Goal: Task Accomplishment & Management: Use online tool/utility

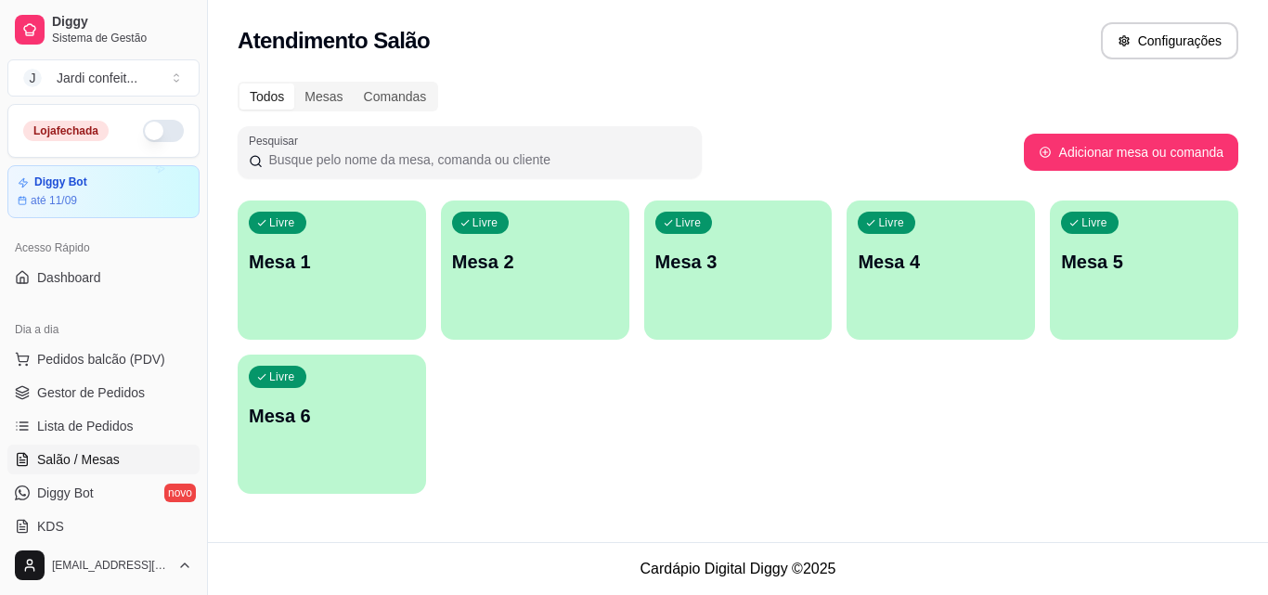
scroll to position [93, 0]
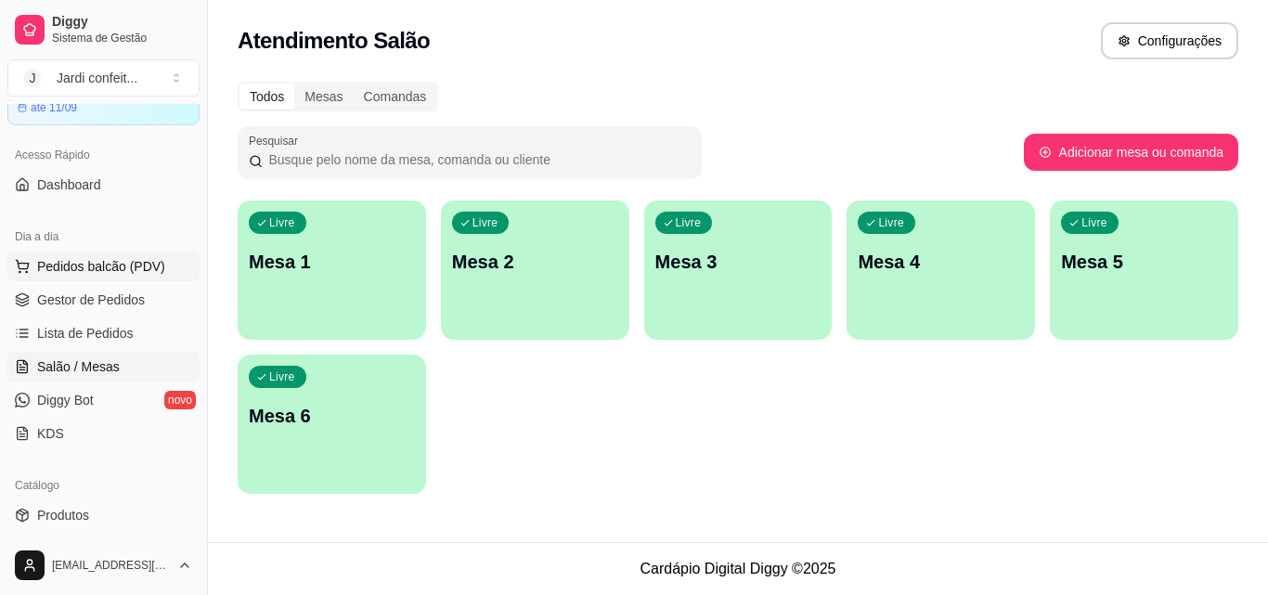
click at [97, 272] on span "Pedidos balcão (PDV)" at bounding box center [101, 266] width 128 height 19
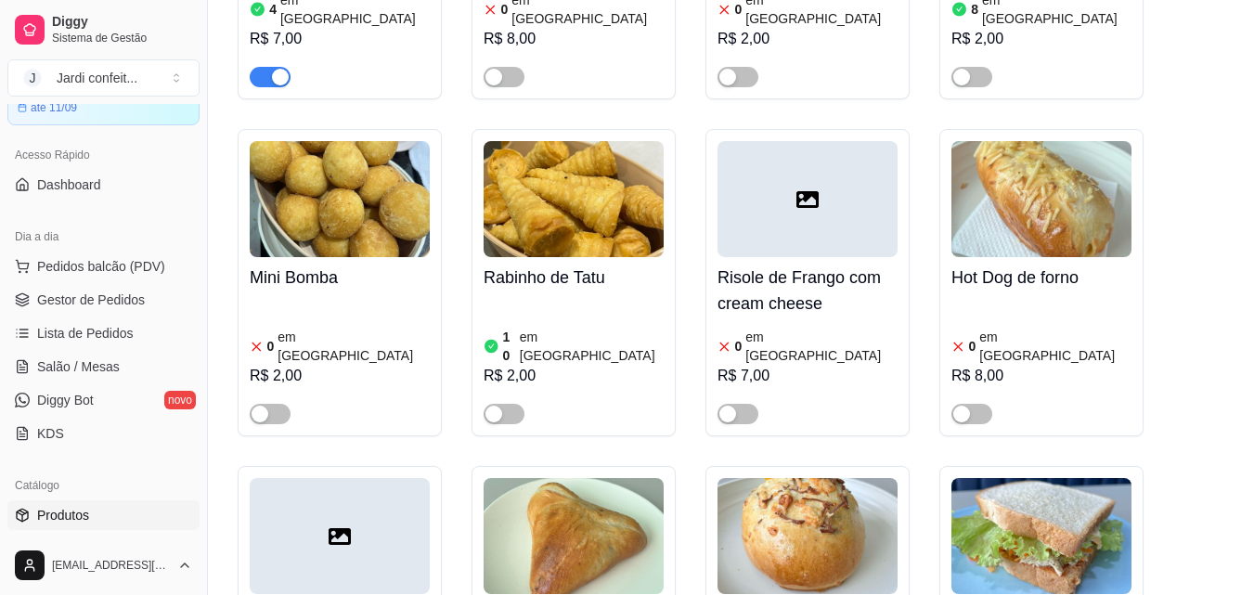
scroll to position [186, 0]
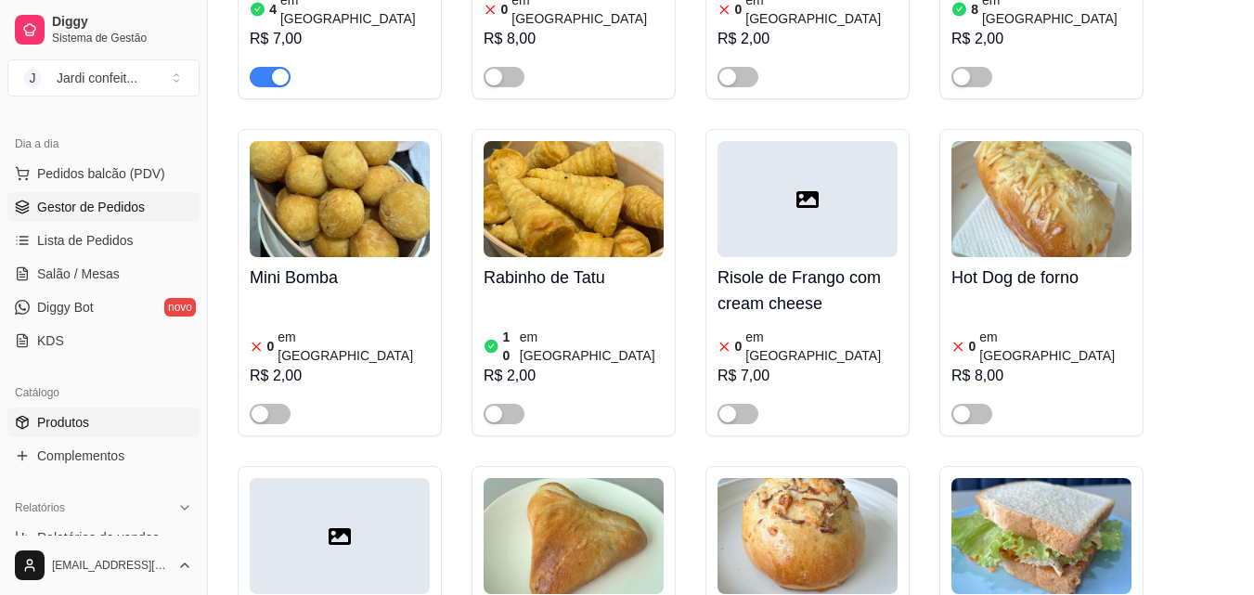
click at [97, 208] on span "Gestor de Pedidos" at bounding box center [91, 207] width 108 height 19
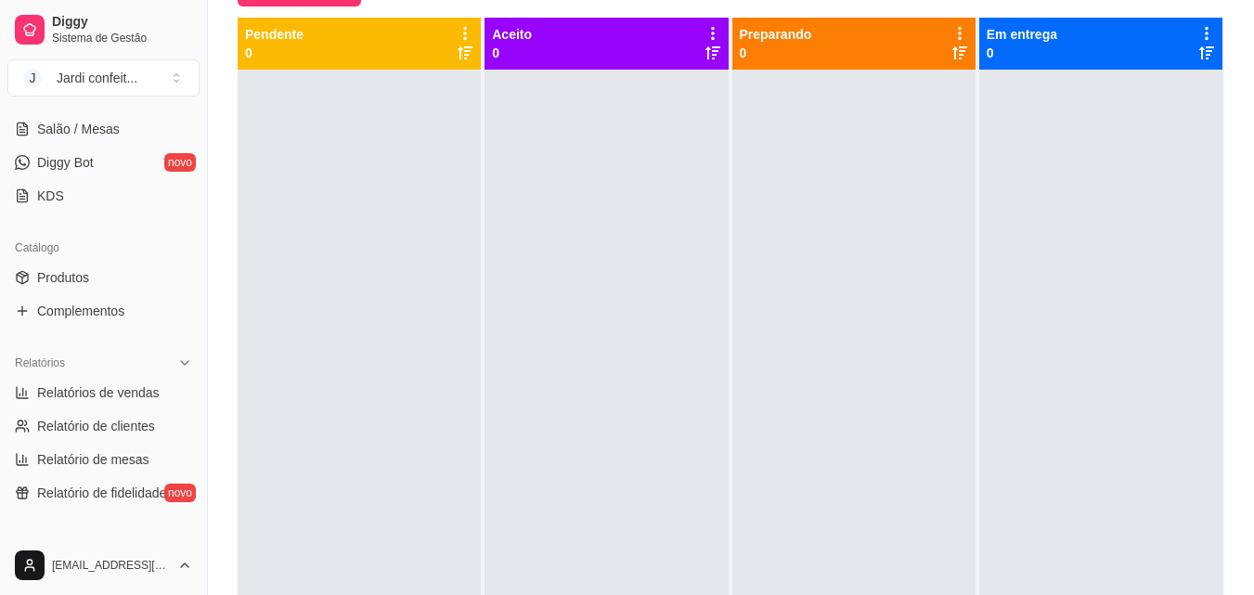
scroll to position [371, 0]
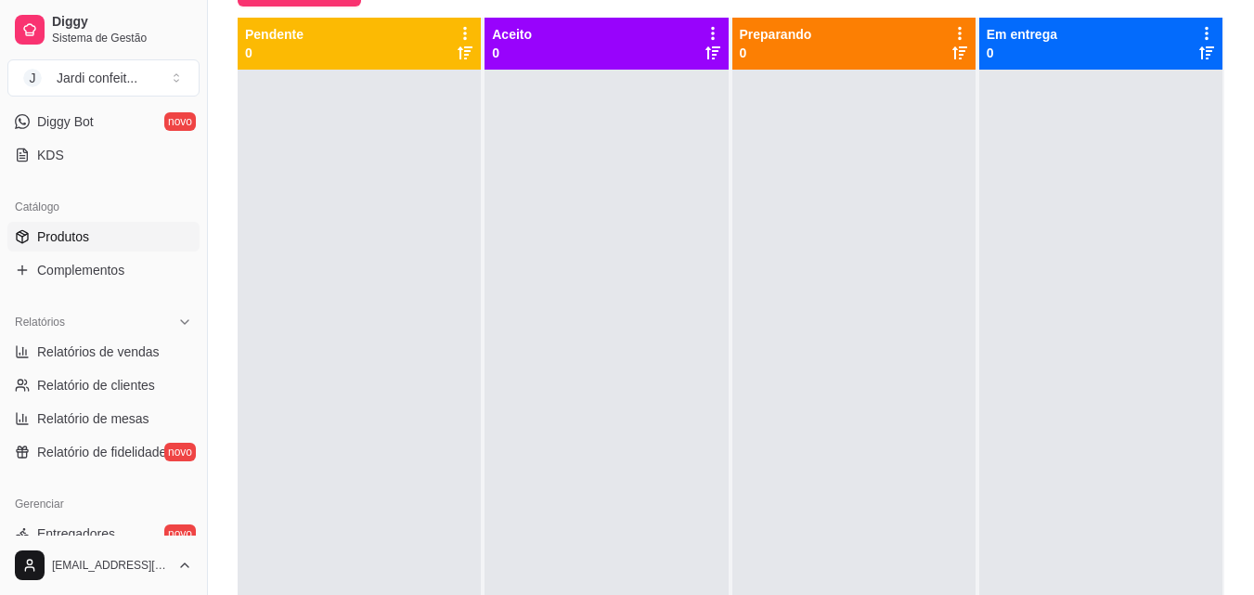
click at [93, 235] on link "Produtos" at bounding box center [103, 237] width 192 height 30
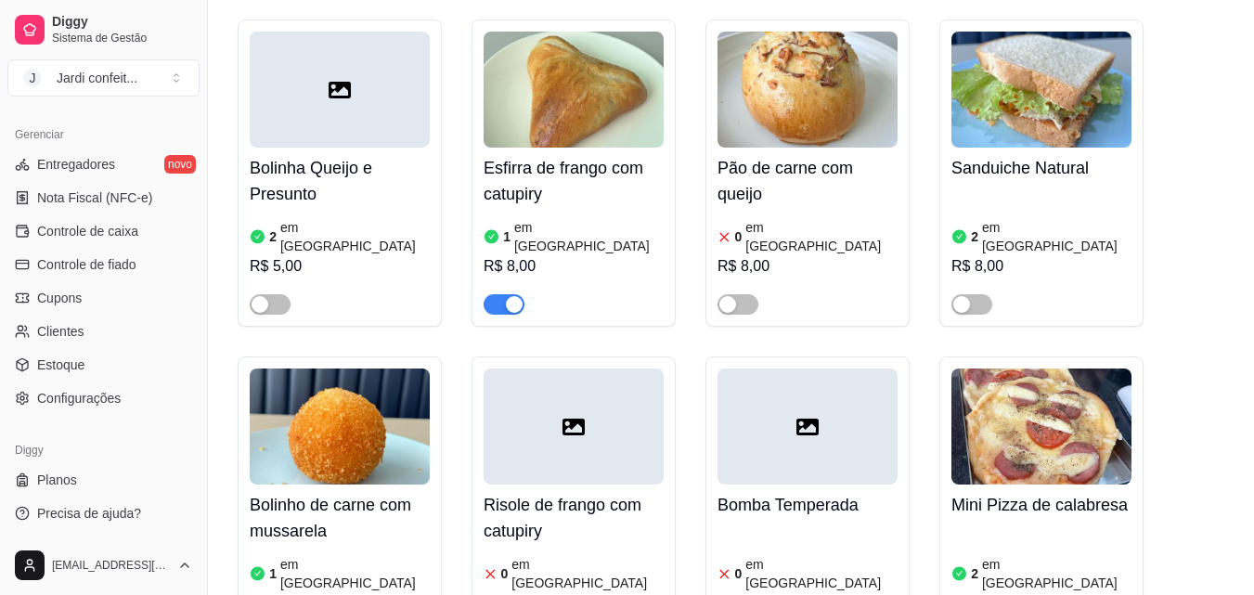
scroll to position [2228, 0]
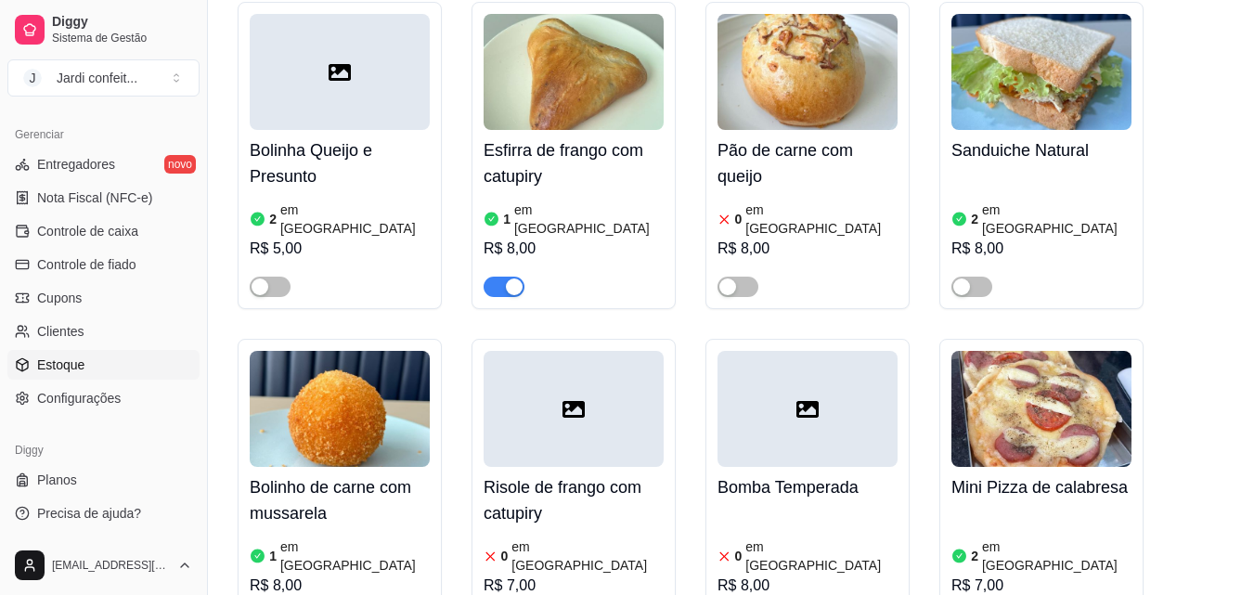
click at [84, 369] on link "Estoque" at bounding box center [103, 365] width 192 height 30
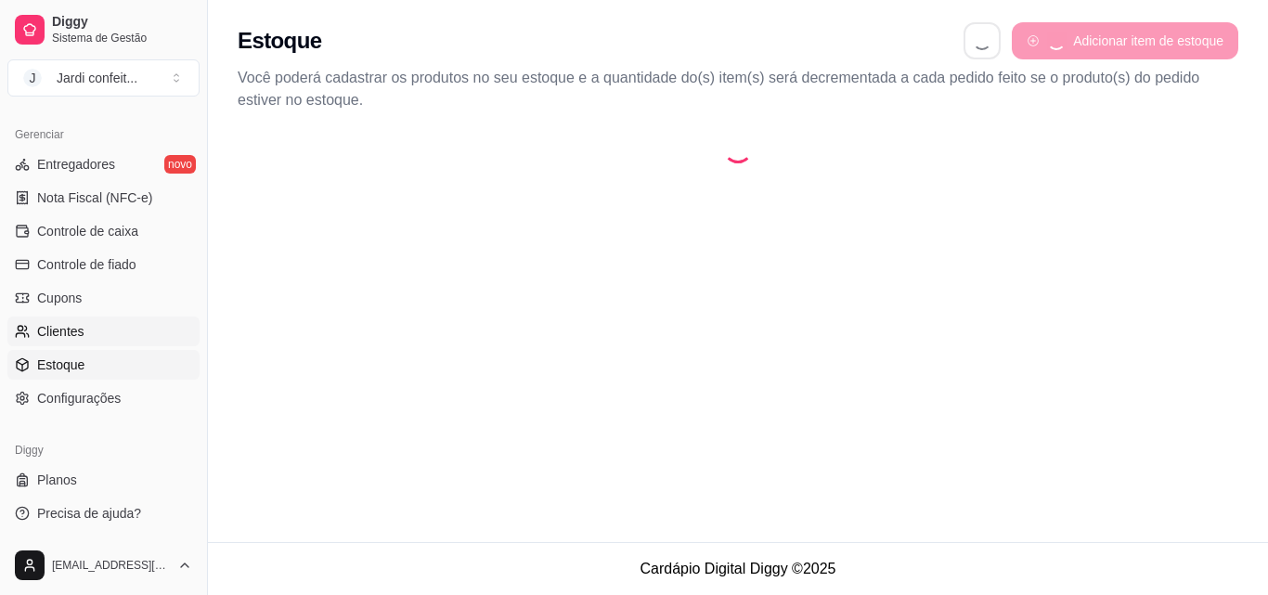
click at [33, 330] on link "Clientes" at bounding box center [103, 332] width 192 height 30
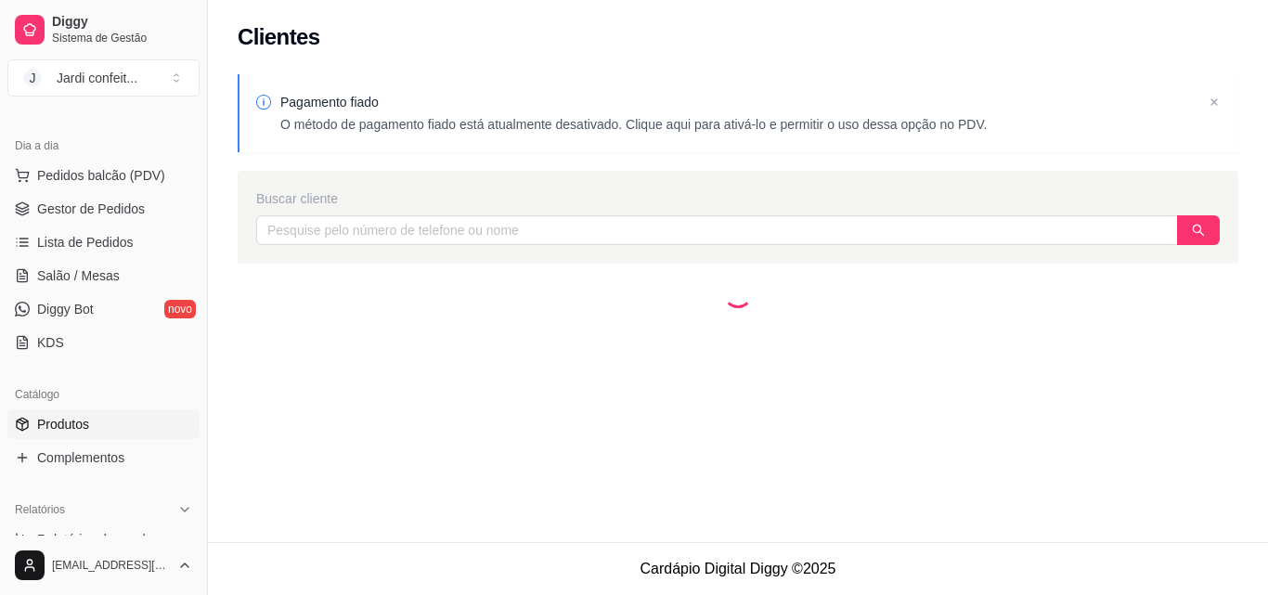
scroll to position [91, 0]
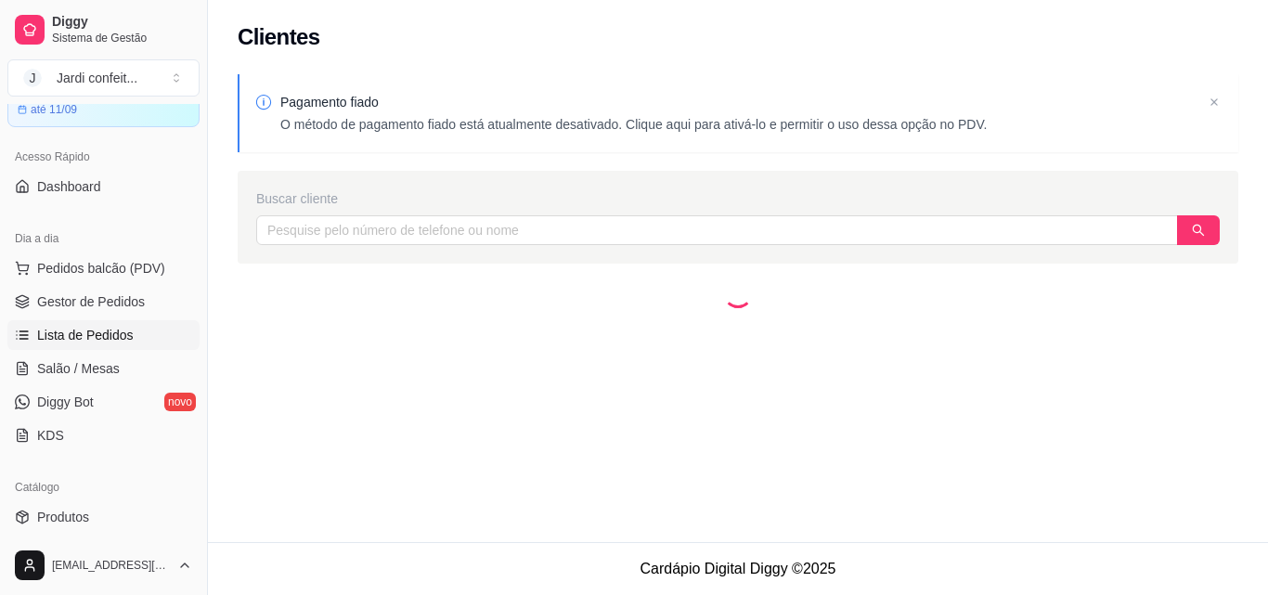
click at [118, 337] on span "Lista de Pedidos" at bounding box center [85, 335] width 97 height 19
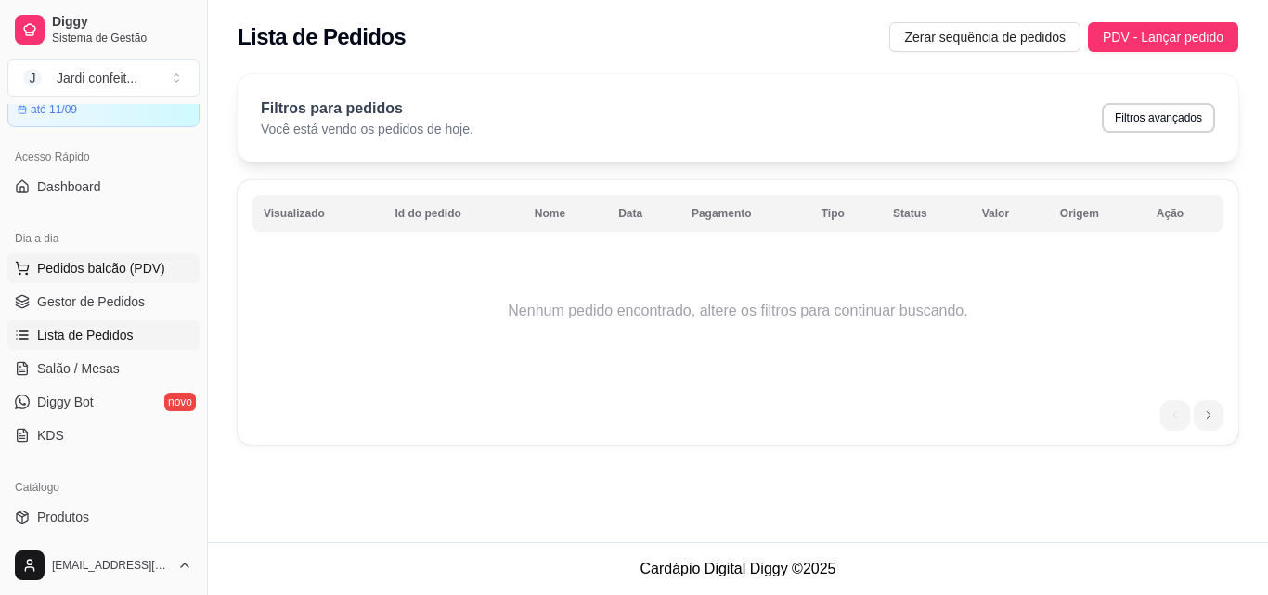
click at [112, 276] on span "Pedidos balcão (PDV)" at bounding box center [101, 268] width 128 height 19
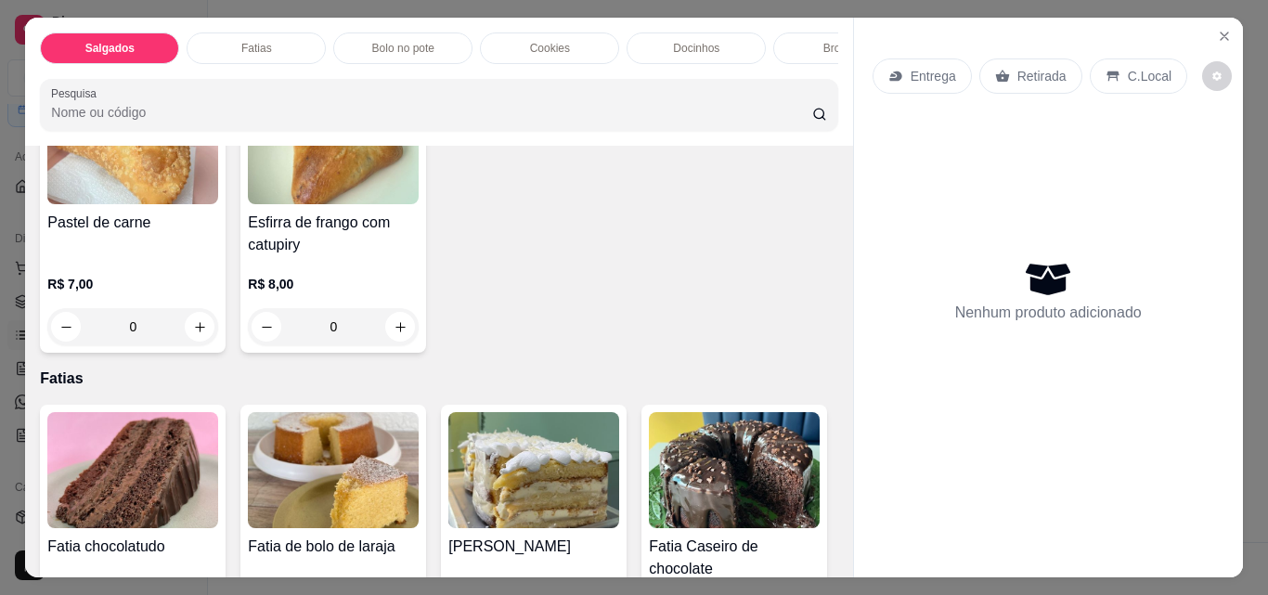
scroll to position [371, 0]
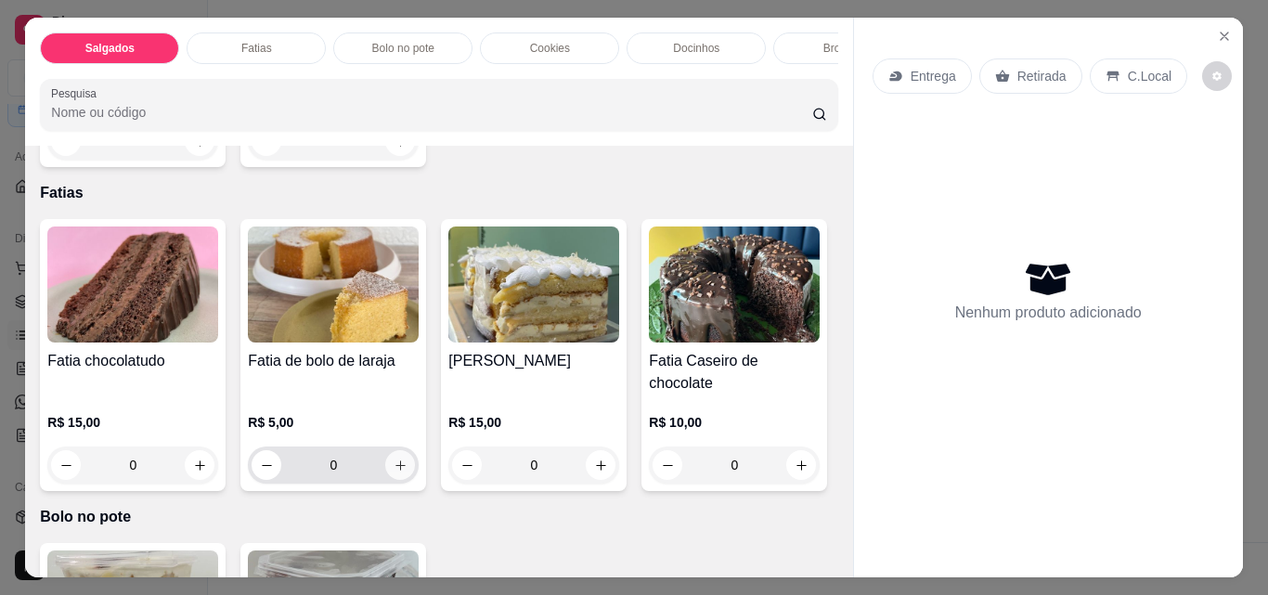
click at [402, 451] on button "increase-product-quantity" at bounding box center [400, 465] width 30 height 30
type input "1"
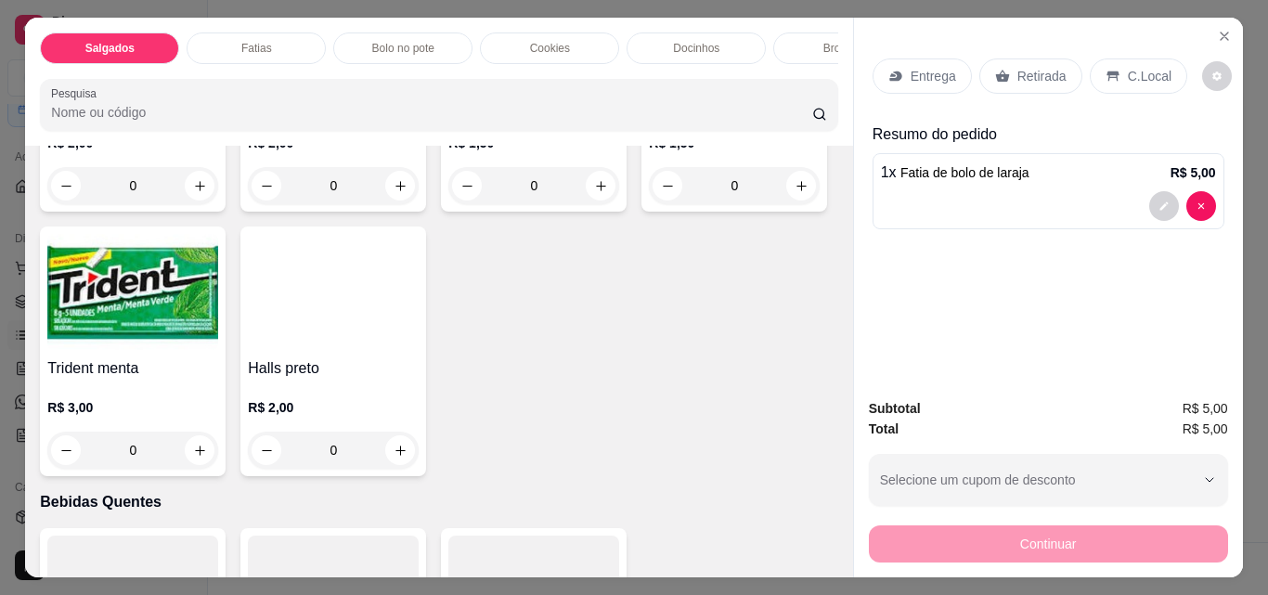
scroll to position [4312, 0]
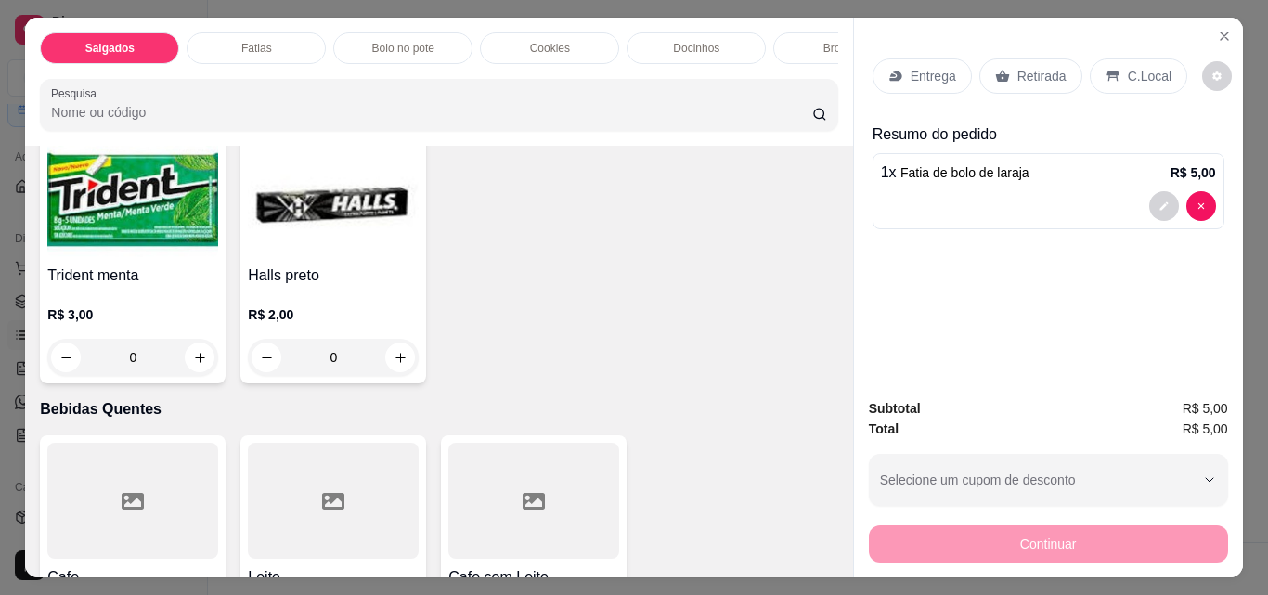
type input "1"
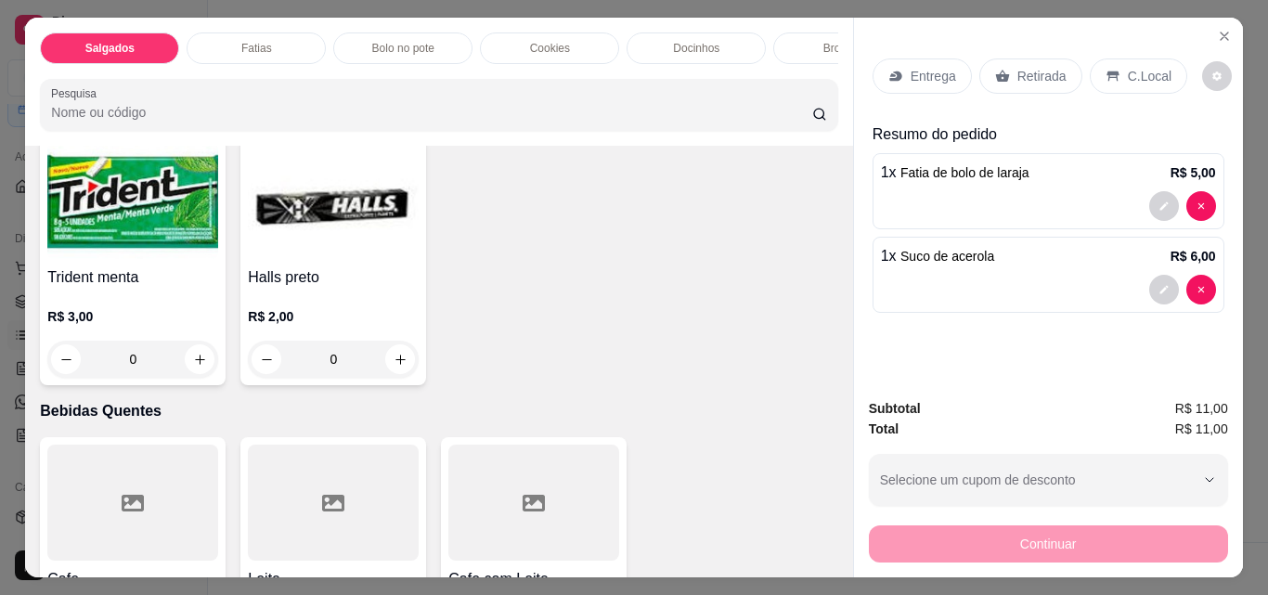
scroll to position [4313, 0]
click at [1217, 30] on icon "Close" at bounding box center [1224, 36] width 15 height 15
